Goal: Task Accomplishment & Management: Complete application form

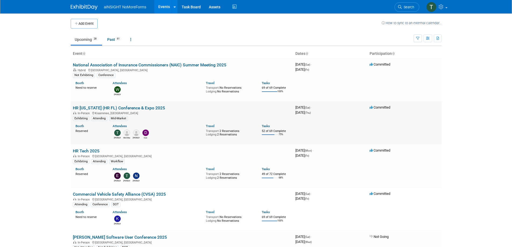
click at [157, 108] on td "HR [US_STATE] (HR FL) Conference & Expo 2025 In-Person [GEOGRAPHIC_DATA], [GEOG…" at bounding box center [182, 122] width 223 height 43
click at [153, 108] on link "HR [US_STATE] (HR FL) Conference & Expo 2025" at bounding box center [119, 107] width 92 height 5
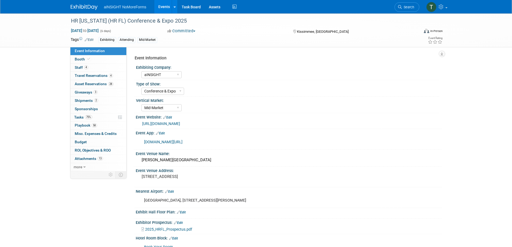
select select "aINSIGHT"
select select "Conference & Expo"
select select "Mid-Market"
select select "Full Access"
select select "Yes"
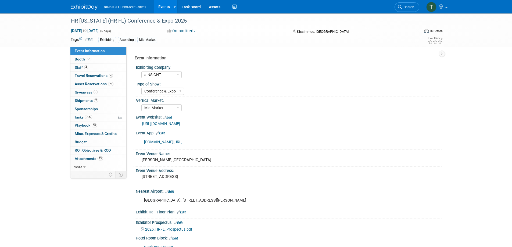
select select "No"
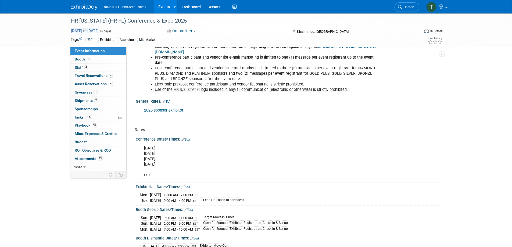
scroll to position [457, 0]
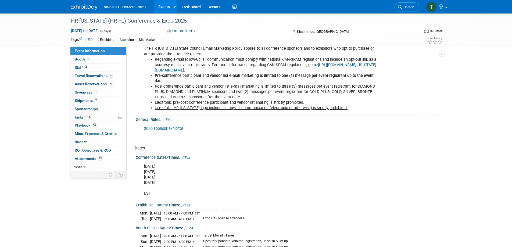
click at [74, 8] on img at bounding box center [84, 7] width 27 height 5
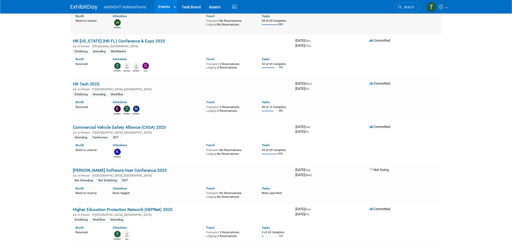
scroll to position [81, 0]
